Goal: Information Seeking & Learning: Learn about a topic

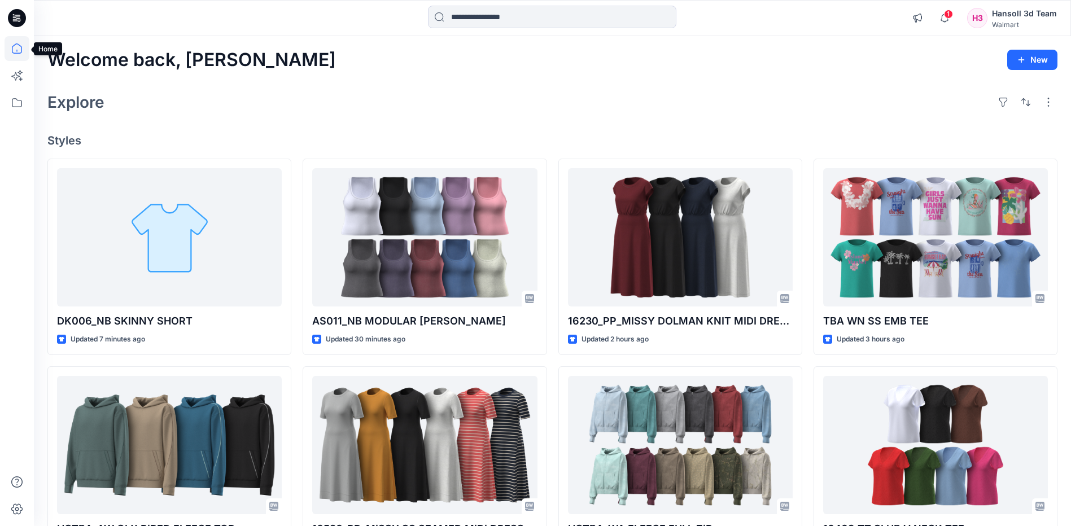
click at [19, 50] on icon at bounding box center [17, 48] width 25 height 25
click at [20, 99] on icon at bounding box center [17, 102] width 25 height 25
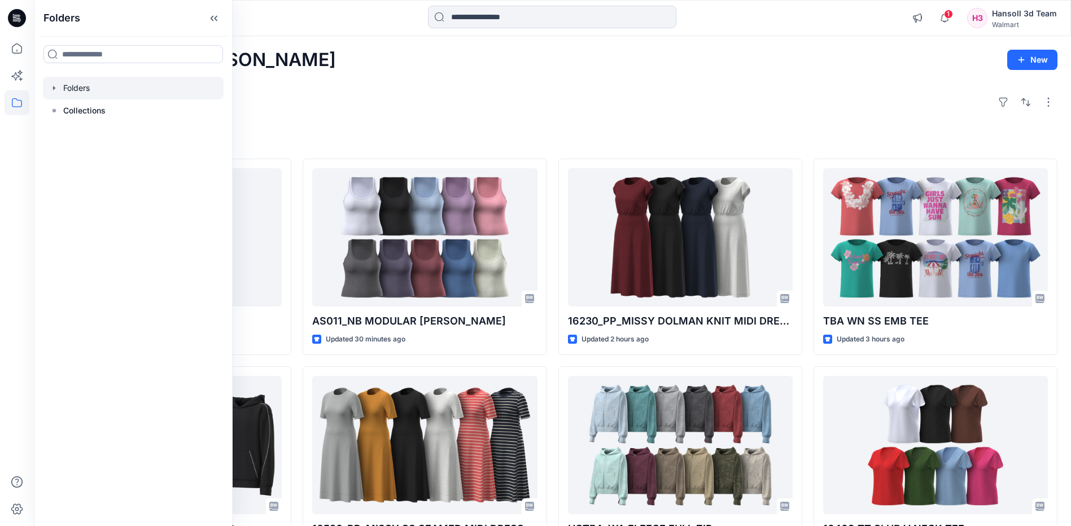
click at [81, 87] on div at bounding box center [133, 88] width 181 height 23
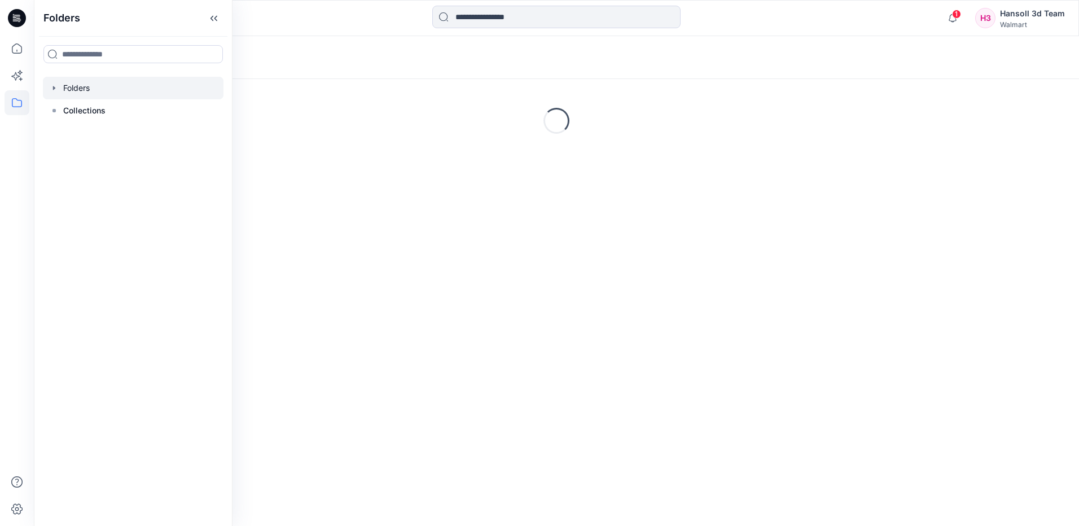
click at [55, 87] on icon "button" at bounding box center [54, 88] width 9 height 9
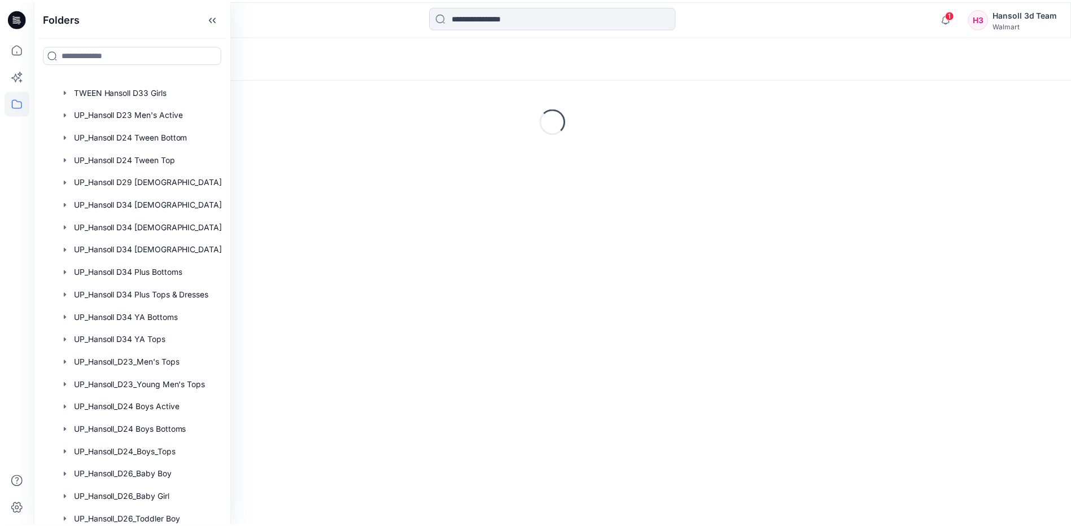
scroll to position [659, 0]
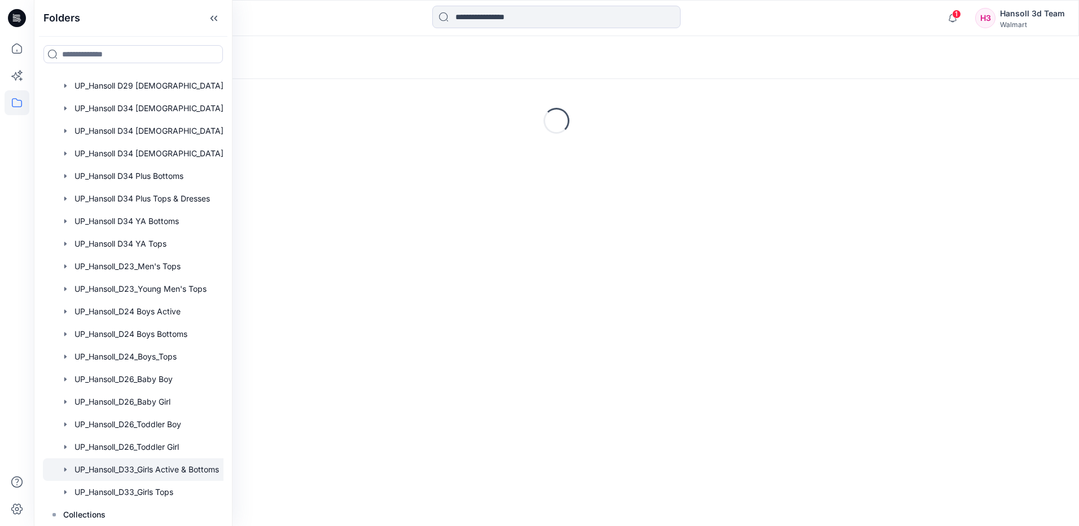
click at [165, 473] on div at bounding box center [148, 469] width 210 height 23
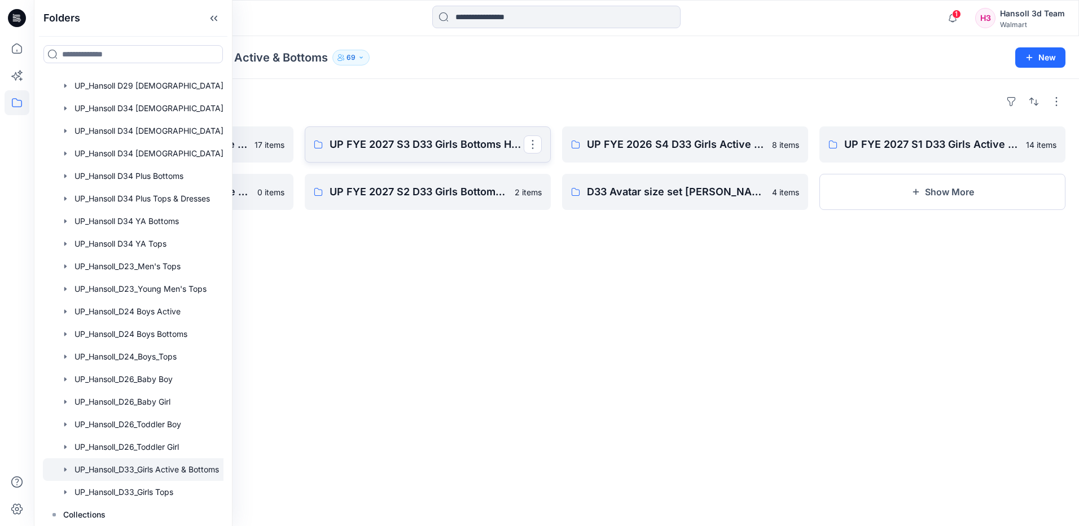
click at [375, 156] on link "UP FYE 2027 S3 D33 Girls Bottoms Hansoll" at bounding box center [428, 144] width 246 height 36
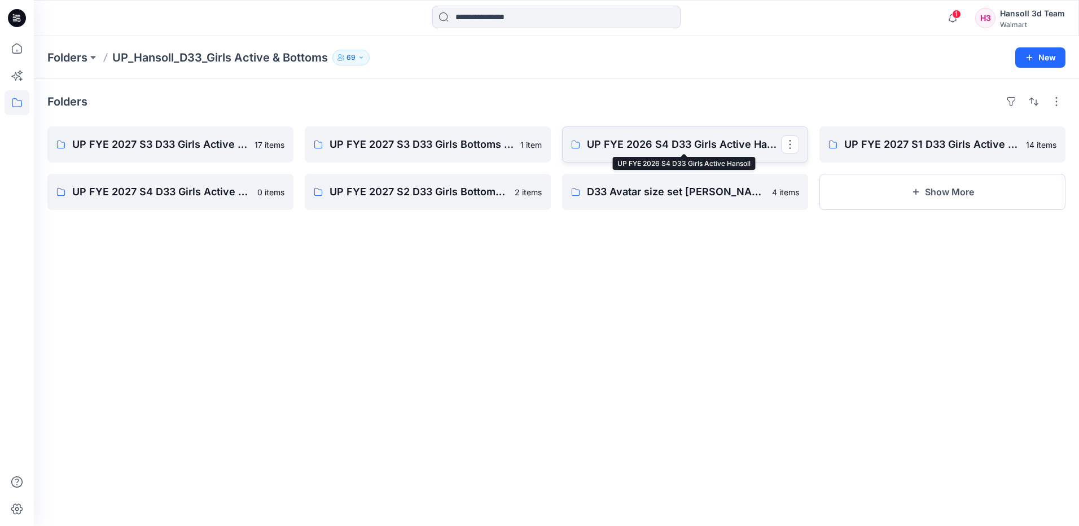
click at [740, 141] on p "UP FYE 2026 S4 D33 Girls Active Hansoll" at bounding box center [684, 145] width 194 height 16
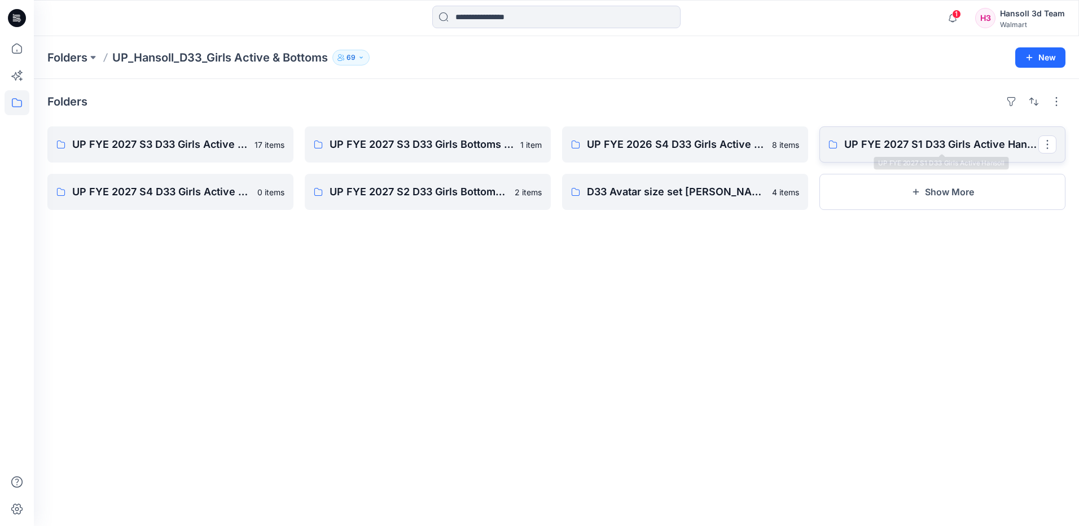
click at [945, 145] on p "UP FYE 2027 S1 D33 Girls Active Hansoll" at bounding box center [942, 145] width 194 height 16
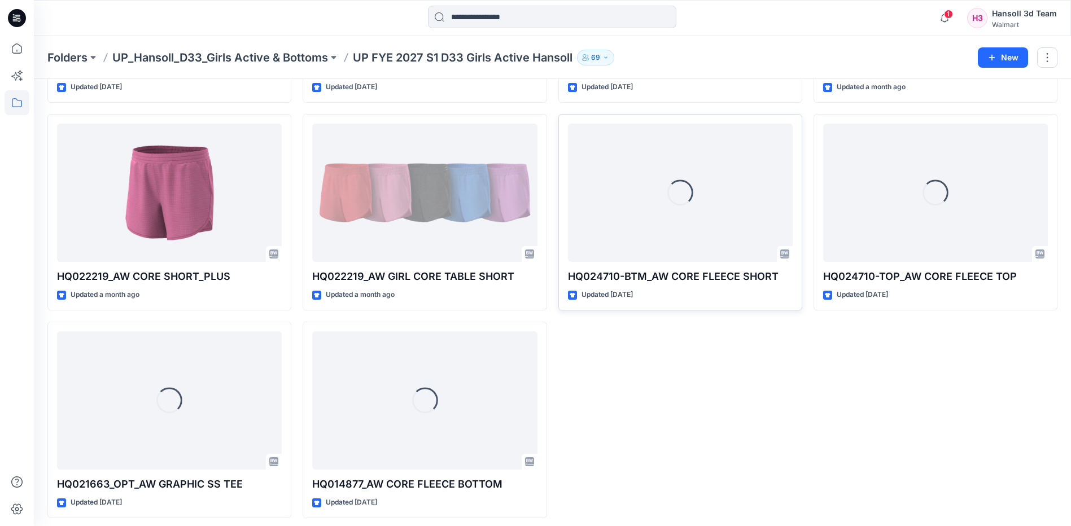
scroll to position [434, 0]
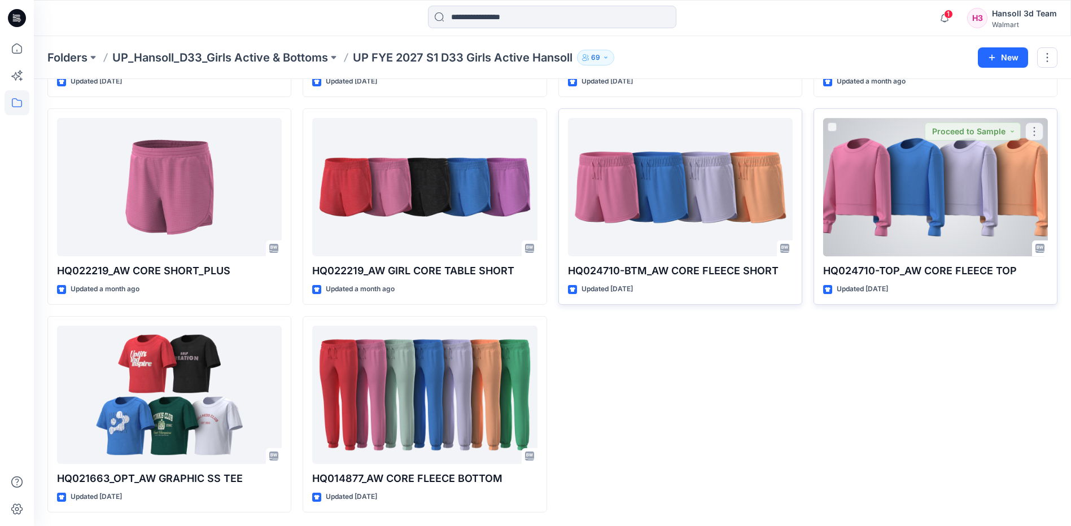
click at [1002, 211] on div at bounding box center [935, 187] width 225 height 138
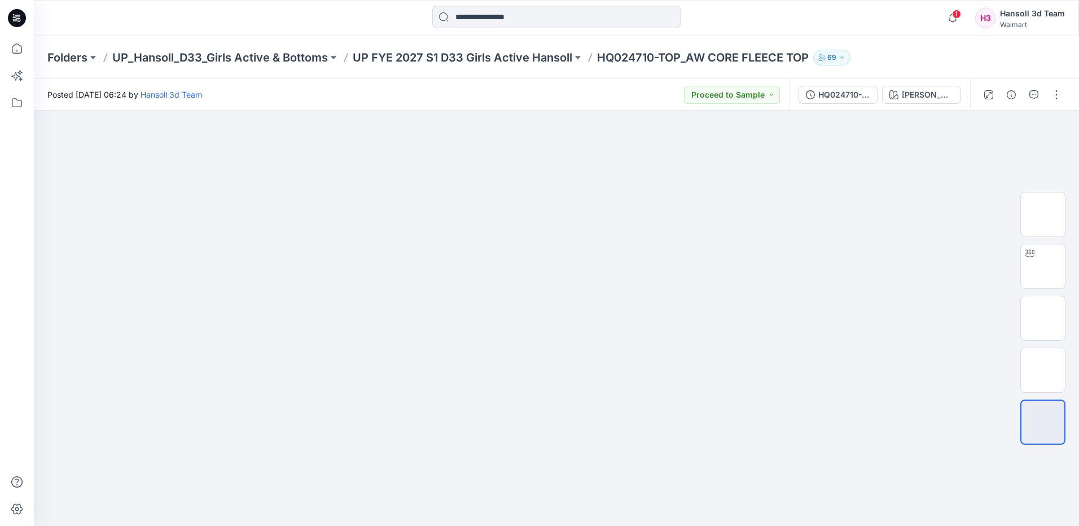
click at [685, 55] on p "HQ024710-TOP_AW CORE FLEECE TOP" at bounding box center [703, 58] width 212 height 16
click at [676, 56] on p "HQ024710-TOP_AW CORE FLEECE TOP" at bounding box center [703, 58] width 212 height 16
click at [639, 55] on p "HQ024710-TOP_AW CORE FLEECE TOP" at bounding box center [703, 58] width 212 height 16
drag, startPoint x: 600, startPoint y: 54, endPoint x: 815, endPoint y: 61, distance: 214.6
click at [815, 61] on div "Folders UP_Hansoll_D33_Girls Active & Bottoms UP FYE 2027 S1 D33 Girls Active H…" at bounding box center [512, 58] width 930 height 16
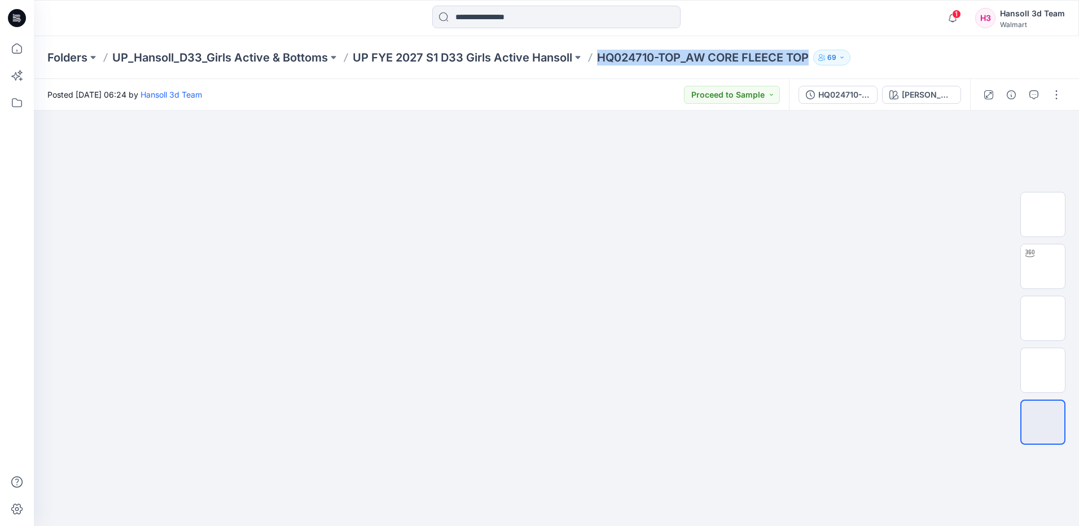
copy p "HQ024710-TOP_AW CORE FLEECE TOP"
click at [1014, 99] on icon "button" at bounding box center [1011, 94] width 9 height 9
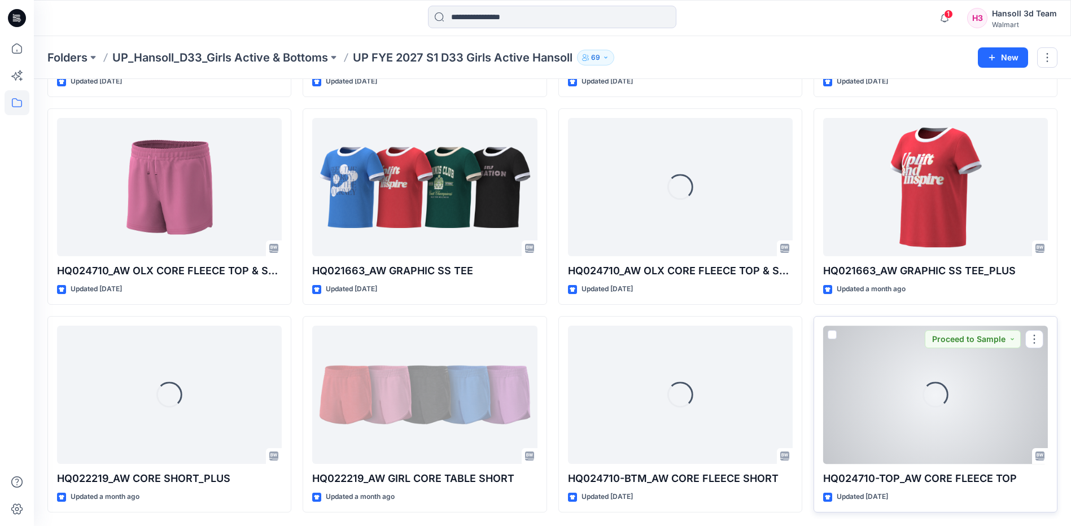
scroll to position [266, 0]
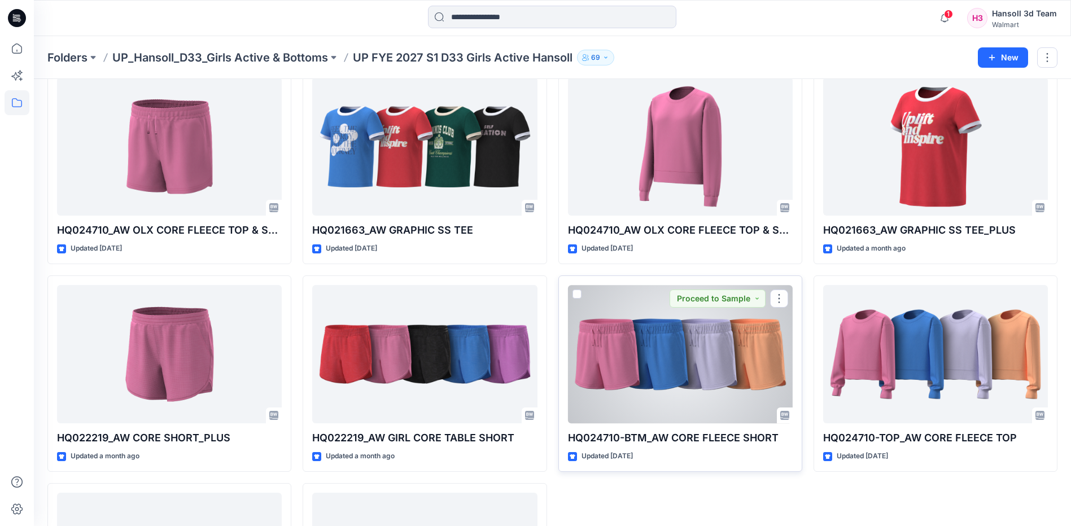
click at [726, 375] on div at bounding box center [680, 354] width 225 height 138
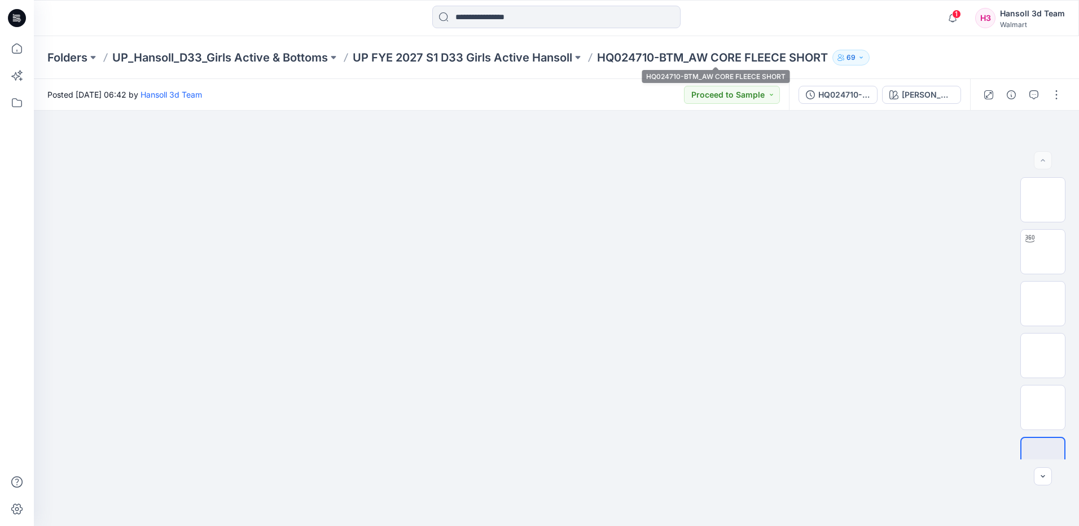
click at [663, 61] on p "HQ024710-BTM_AW CORE FLEECE SHORT" at bounding box center [712, 58] width 231 height 16
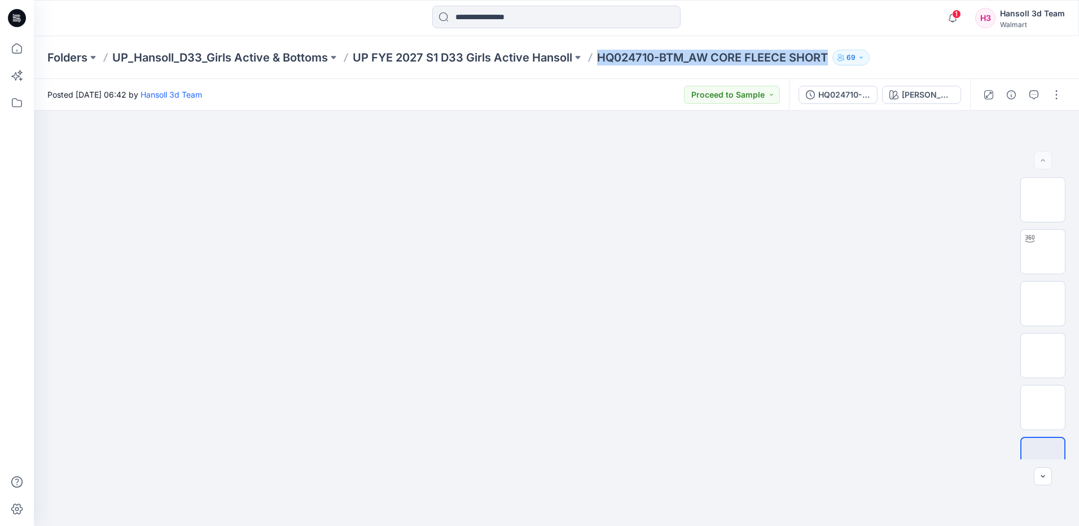
drag, startPoint x: 602, startPoint y: 54, endPoint x: 864, endPoint y: 64, distance: 262.1
click at [864, 64] on div "Folders UP_Hansoll_D33_Girls Active & Bottoms UP FYE 2027 S1 D33 Girls Active H…" at bounding box center [512, 58] width 930 height 16
click at [1009, 92] on icon "button" at bounding box center [1011, 94] width 9 height 9
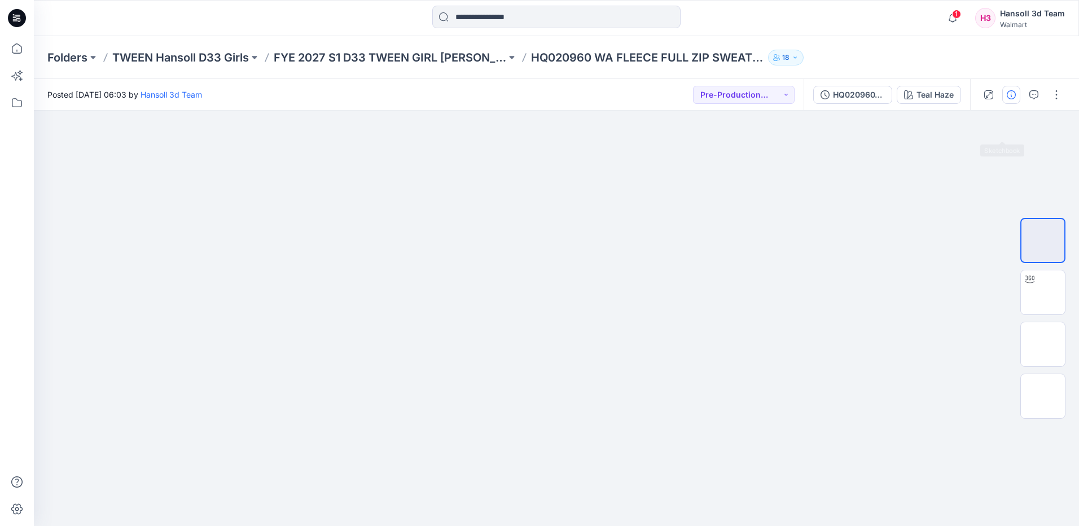
click at [1014, 93] on icon "button" at bounding box center [1011, 94] width 9 height 9
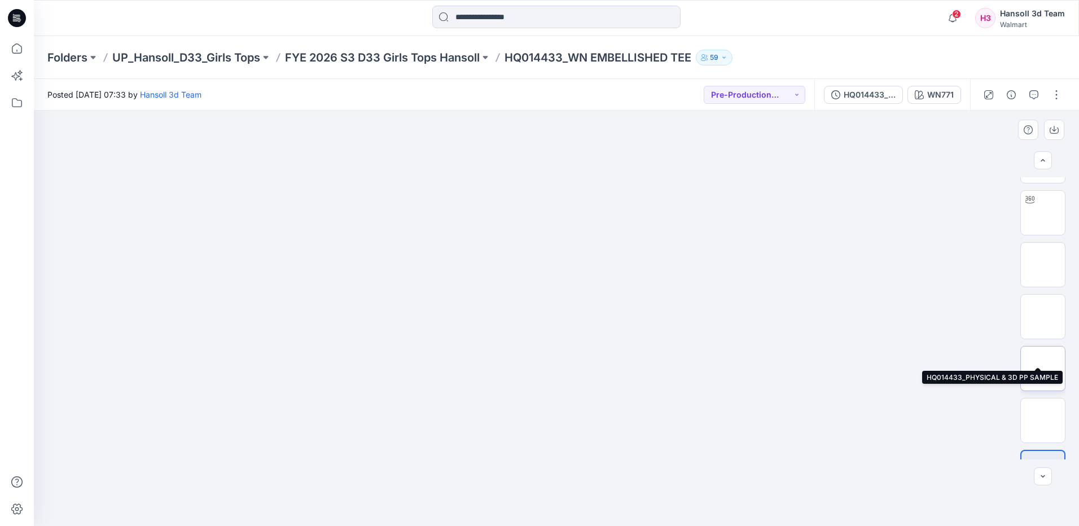
scroll to position [75, 0]
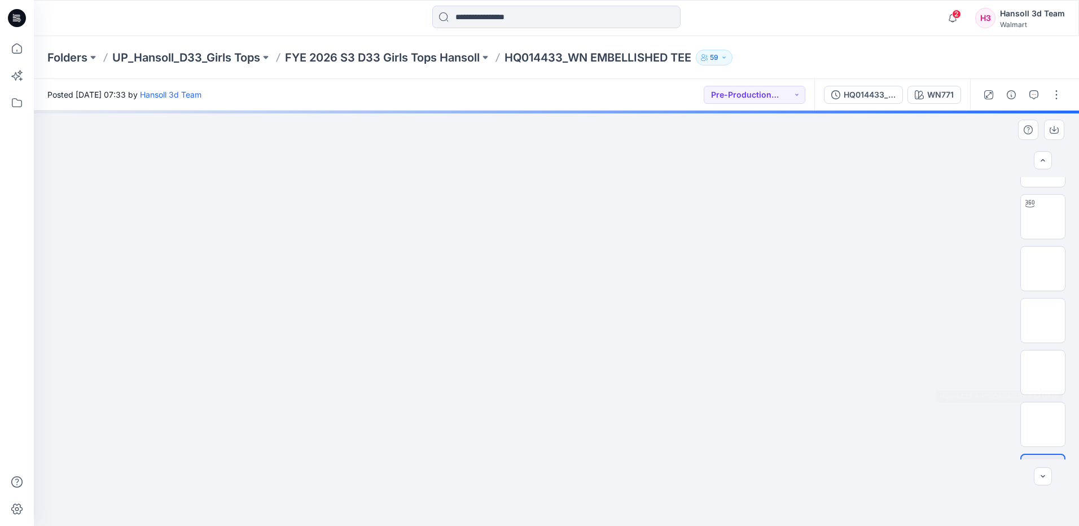
scroll to position [75, 0]
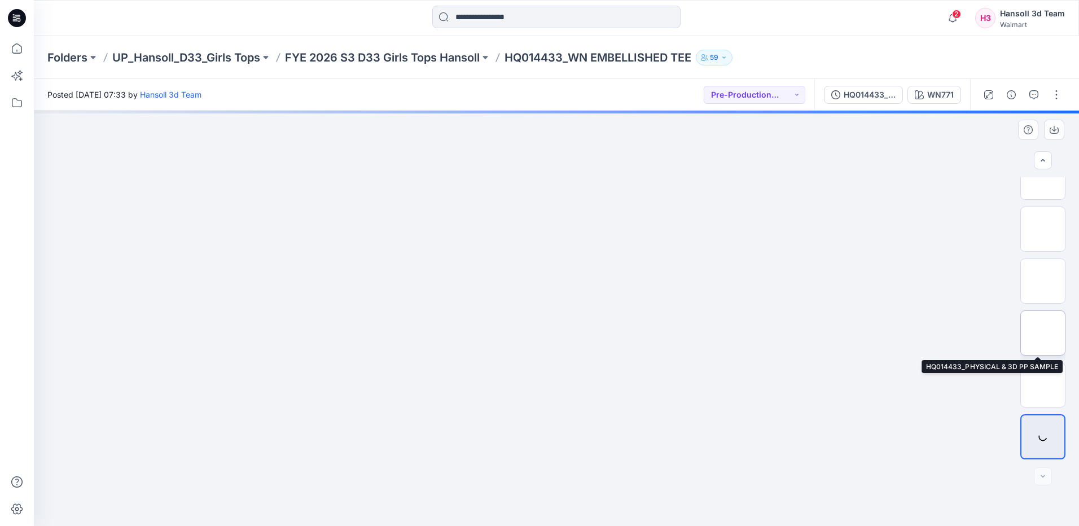
click at [1043, 333] on img at bounding box center [1043, 333] width 0 height 0
